Goal: Find specific page/section: Find specific page/section

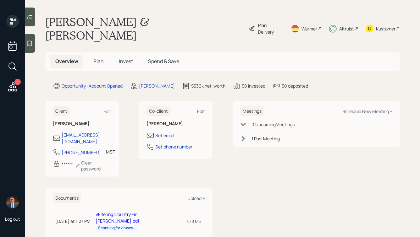
click at [137, 156] on div "Client Edit [PERSON_NAME] [EMAIL_ADDRESS][DOMAIN_NAME] [PHONE_NUMBER] MST Curre…" at bounding box center [128, 139] width 167 height 76
